Goal: Navigation & Orientation: Find specific page/section

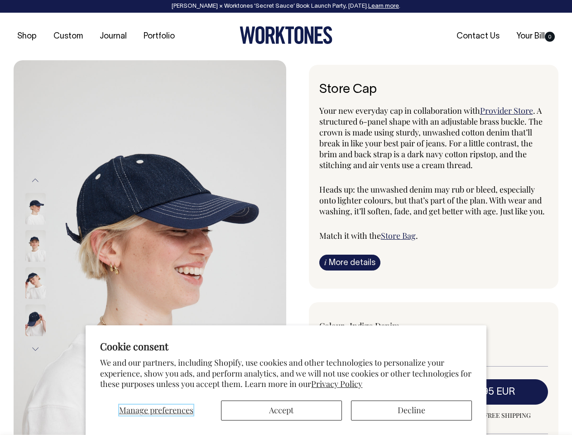
click at [156, 410] on span "Manage preferences" at bounding box center [156, 409] width 74 height 11
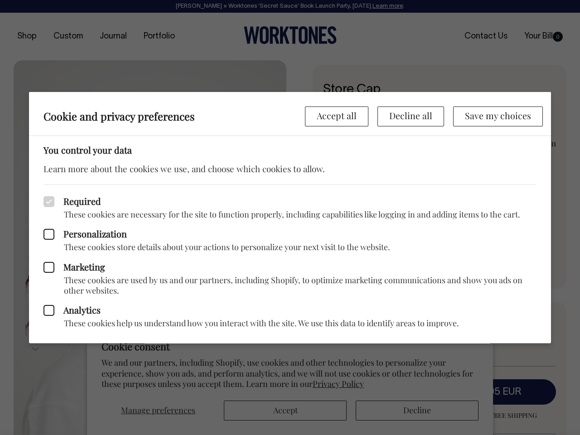
click at [281, 410] on div at bounding box center [290, 217] width 580 height 435
click at [411, 410] on div at bounding box center [290, 217] width 580 height 435
click at [150, 247] on p "These cookies store details about your actions to personalize your next visit t…" at bounding box center [289, 247] width 493 height 10
click at [48, 264] on label "Marketing" at bounding box center [289, 266] width 493 height 11
click at [46, 263] on input "Marketing" at bounding box center [45, 263] width 0 height 0
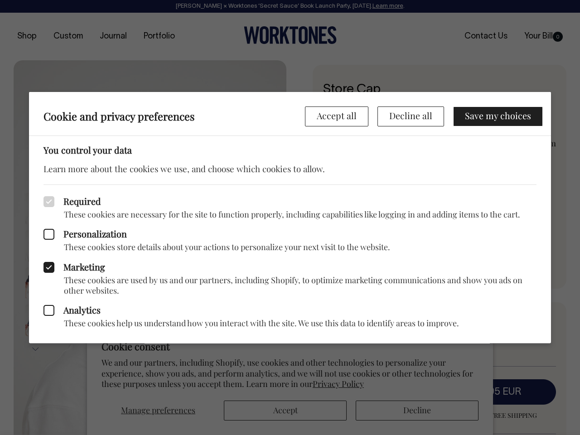
click at [35, 184] on div "Required These cookies are necessary for the site to function properly, includi…" at bounding box center [290, 263] width 522 height 159
click at [48, 264] on icon at bounding box center [48, 266] width 11 height 11
click at [46, 263] on input "Marketing" at bounding box center [45, 263] width 0 height 0
checkbox input "false"
click at [35, 349] on div at bounding box center [290, 217] width 580 height 435
